Goal: Transaction & Acquisition: Purchase product/service

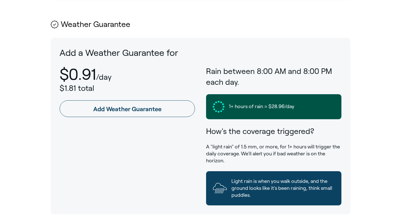
scroll to position [295, 0]
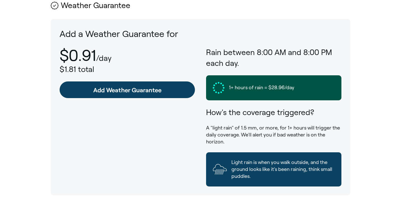
click at [125, 92] on link "Add Weather Guarantee" at bounding box center [127, 90] width 135 height 17
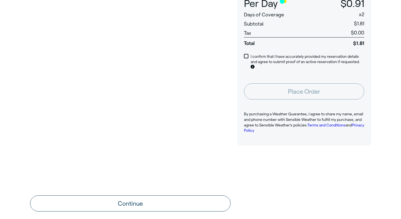
scroll to position [90, 0]
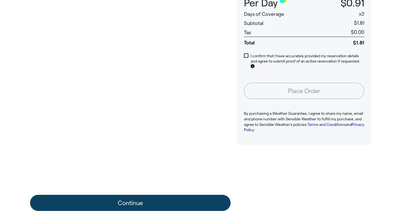
click at [144, 203] on button "Continue" at bounding box center [130, 203] width 200 height 16
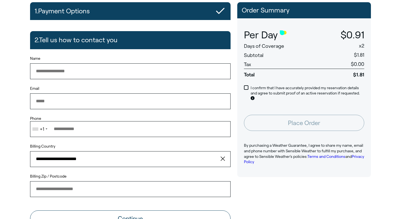
scroll to position [46, 0]
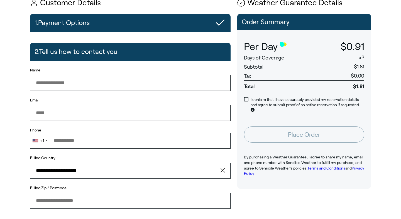
click at [98, 85] on input "Name" at bounding box center [130, 83] width 200 height 16
type input "**********"
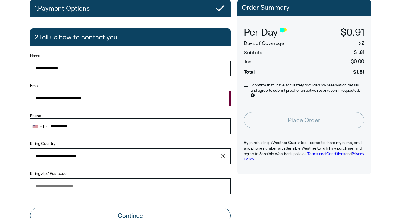
scroll to position [68, 0]
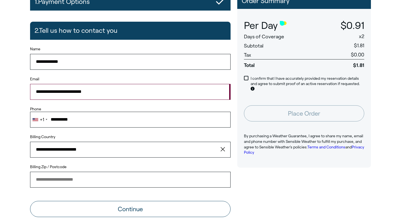
type input "**********"
click at [100, 176] on input "Billing Zip / Postcode" at bounding box center [130, 180] width 200 height 16
type input "*****"
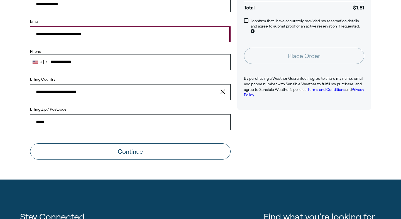
scroll to position [50, 0]
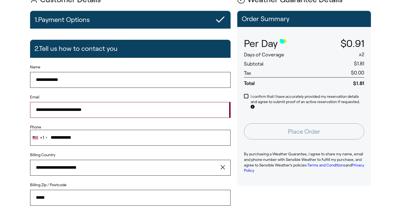
click at [248, 97] on span at bounding box center [246, 96] width 4 height 4
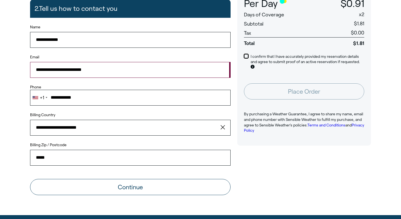
scroll to position [92, 0]
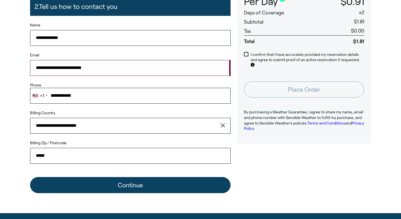
click at [131, 187] on button "Continue" at bounding box center [130, 185] width 200 height 16
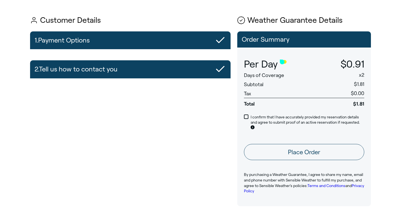
scroll to position [18, 0]
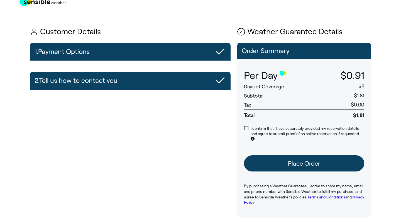
click at [304, 166] on button "Place Order" at bounding box center [304, 164] width 120 height 16
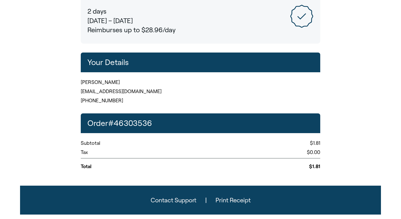
scroll to position [121, 0]
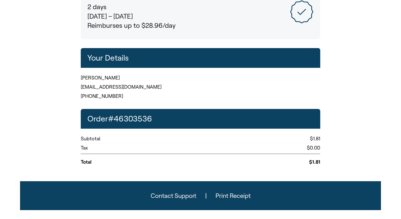
click at [237, 197] on button "Print Receipt" at bounding box center [233, 196] width 53 height 16
